Goal: Entertainment & Leisure: Consume media (video, audio)

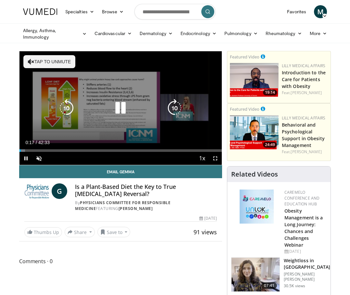
click at [51, 61] on button "Tap to unmute" at bounding box center [49, 61] width 52 height 13
click at [119, 108] on icon "Video Player" at bounding box center [120, 108] width 18 height 18
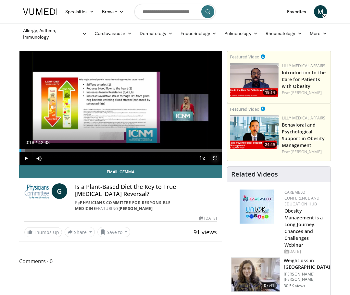
click at [214, 159] on span "Video Player" at bounding box center [215, 158] width 13 height 13
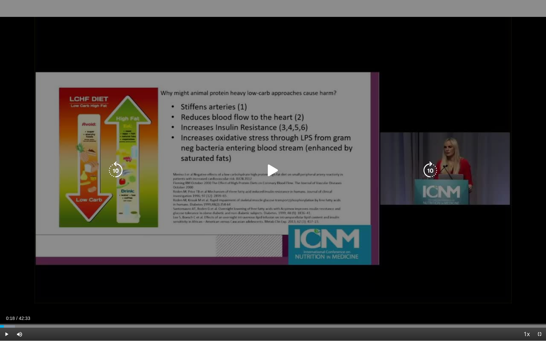
click at [273, 172] on icon "Video Player" at bounding box center [273, 170] width 18 height 18
click at [273, 169] on icon "Video Player" at bounding box center [273, 170] width 18 height 18
click at [271, 170] on icon "Video Player" at bounding box center [273, 170] width 18 height 18
click at [114, 173] on icon "Video Player" at bounding box center [116, 170] width 18 height 18
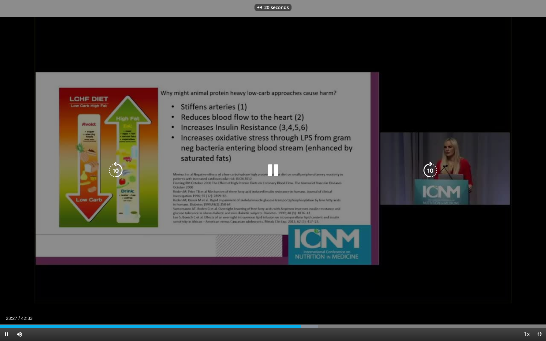
click at [114, 173] on icon "Video Player" at bounding box center [116, 170] width 18 height 18
click at [118, 170] on icon "Video Player" at bounding box center [116, 170] width 18 height 18
click at [273, 171] on icon "Video Player" at bounding box center [273, 170] width 18 height 18
click at [274, 171] on icon "Video Player" at bounding box center [273, 170] width 18 height 18
click at [272, 171] on icon "Video Player" at bounding box center [273, 170] width 18 height 18
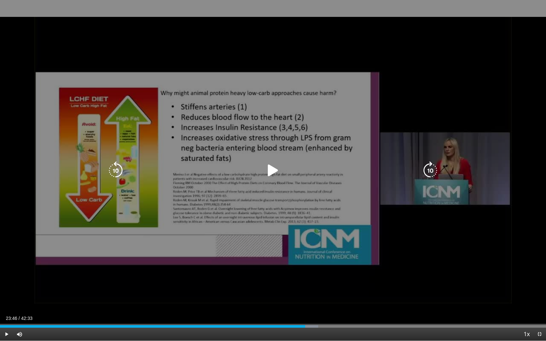
click at [273, 171] on icon "Video Player" at bounding box center [273, 170] width 18 height 18
click at [273, 170] on icon "Video Player" at bounding box center [273, 170] width 18 height 18
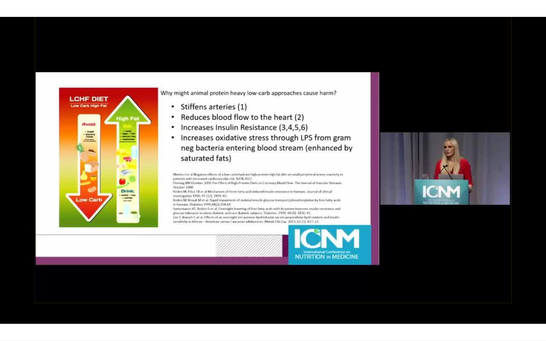
click at [273, 170] on div "10 seconds Tap to unmute" at bounding box center [273, 170] width 546 height 341
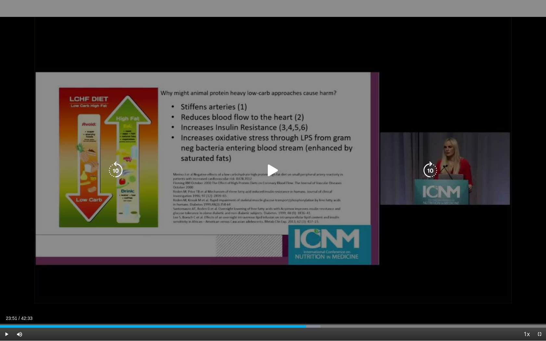
click at [272, 169] on icon "Video Player" at bounding box center [273, 170] width 18 height 18
click at [274, 171] on icon "Video Player" at bounding box center [273, 170] width 18 height 18
click at [274, 169] on icon "Video Player" at bounding box center [273, 170] width 18 height 18
click at [278, 168] on icon "Video Player" at bounding box center [273, 170] width 18 height 18
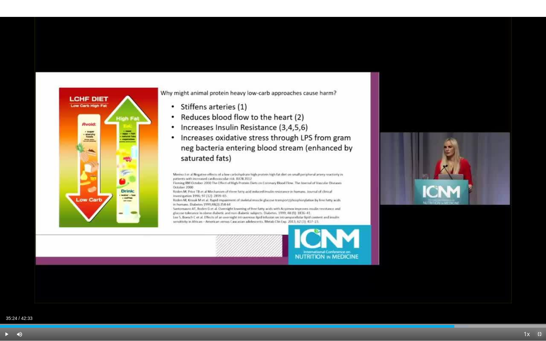
click at [350, 295] on span "Video Player" at bounding box center [539, 334] width 13 height 13
